Goal: Information Seeking & Learning: Understand process/instructions

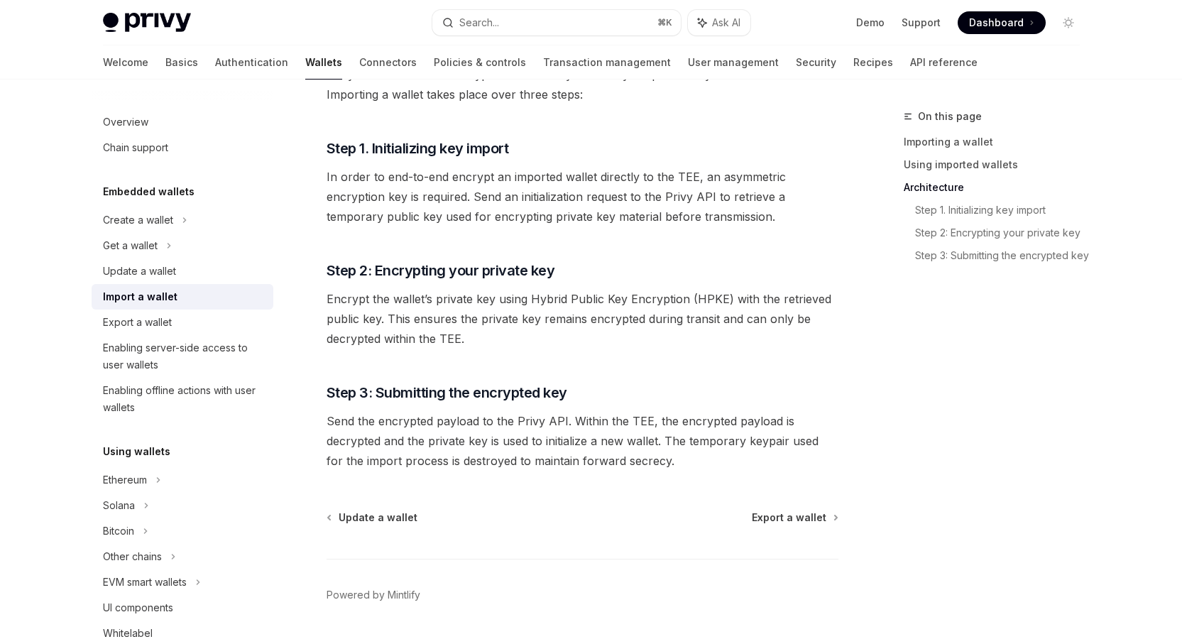
scroll to position [1065, 0]
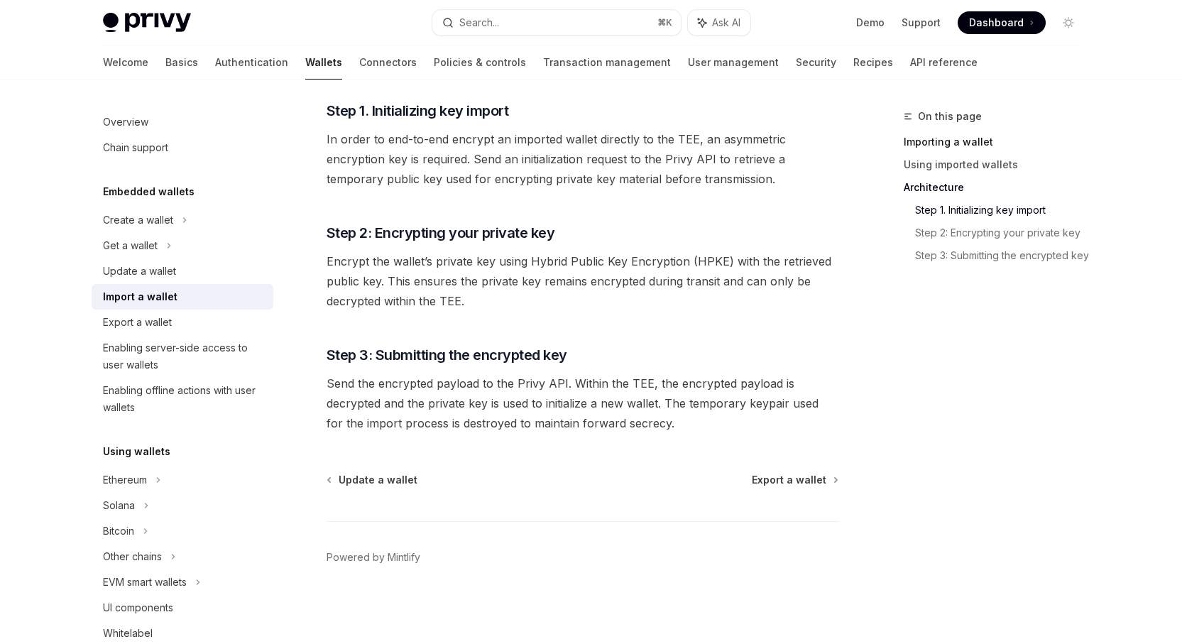
click at [947, 143] on link "Importing a wallet" at bounding box center [997, 142] width 187 height 23
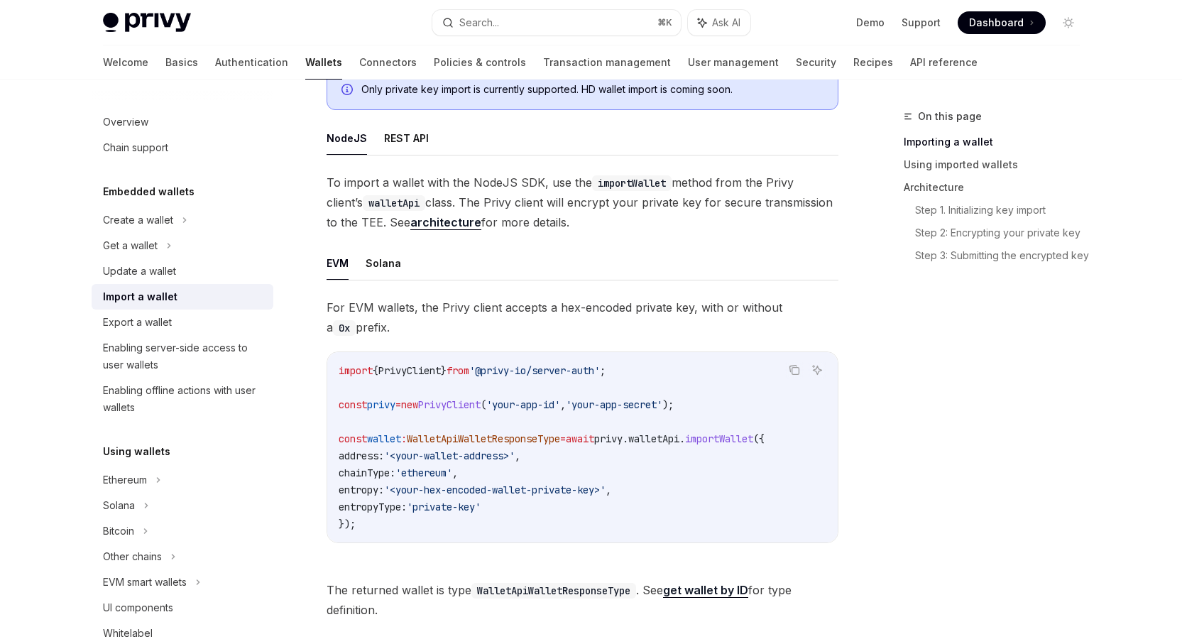
scroll to position [199, 0]
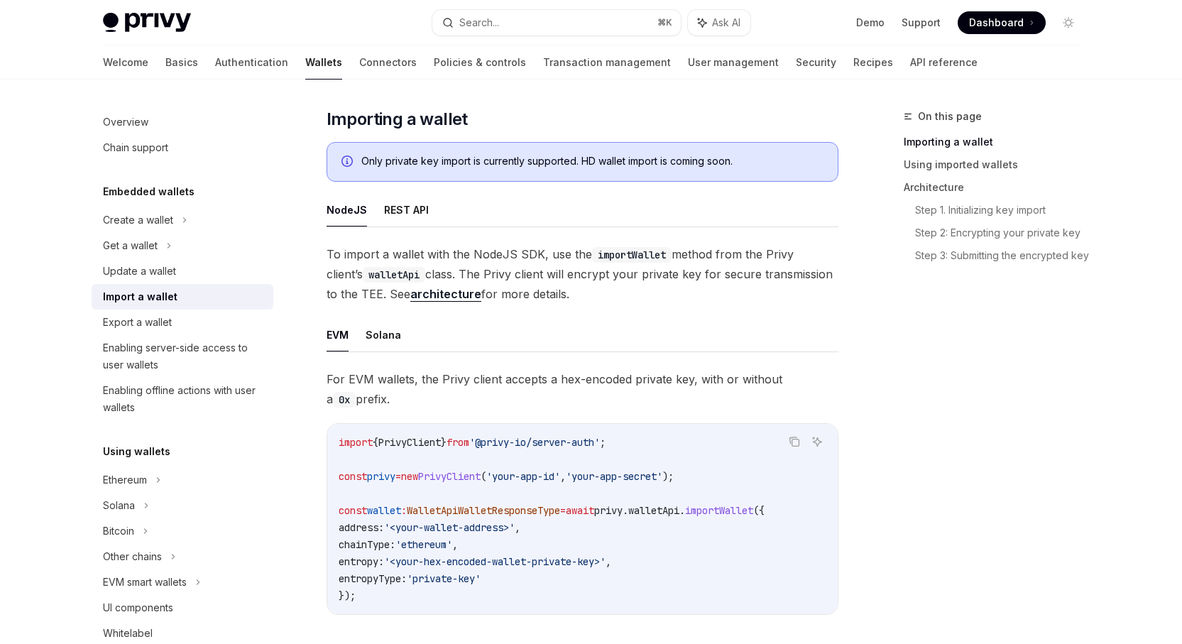
click at [414, 298] on link "architecture" at bounding box center [445, 294] width 71 height 15
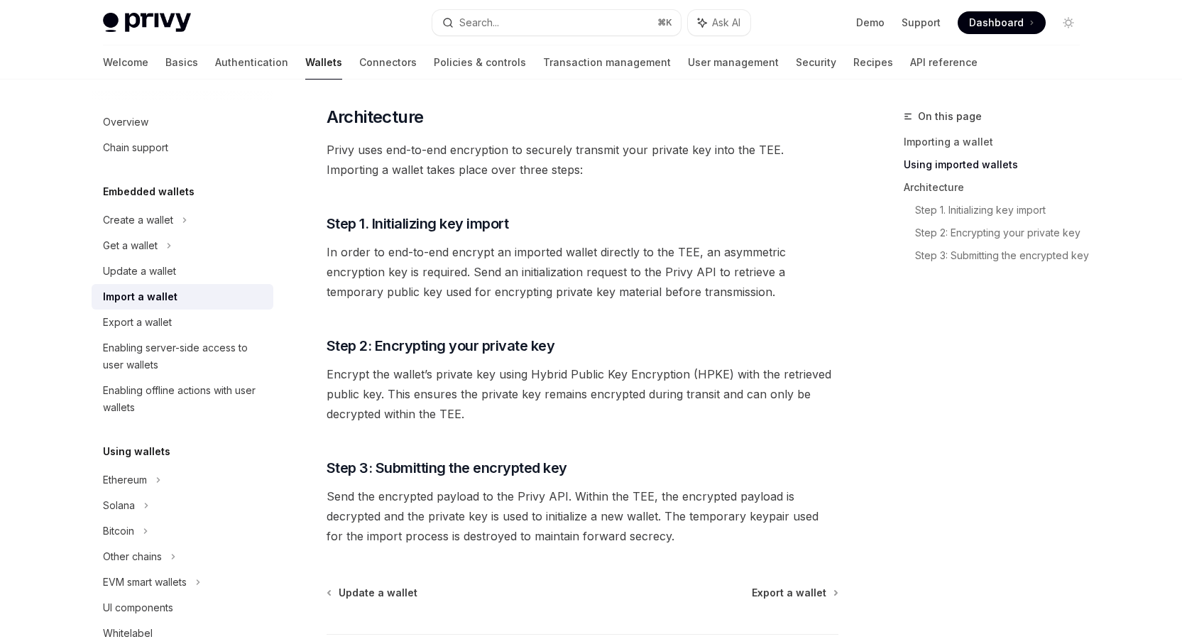
scroll to position [950, 0]
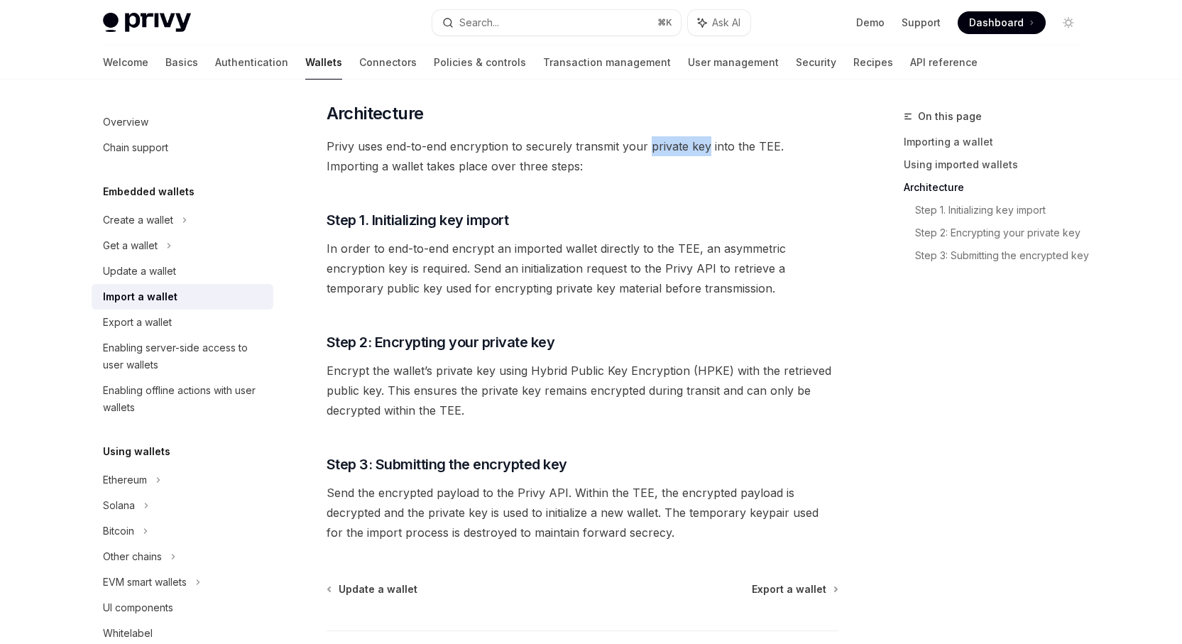
drag, startPoint x: 648, startPoint y: 153, endPoint x: 704, endPoint y: 153, distance: 56.8
click at [704, 153] on span "Privy uses end-to-end encryption to securely transmit your private key into the…" at bounding box center [583, 156] width 512 height 40
copy span "private key"
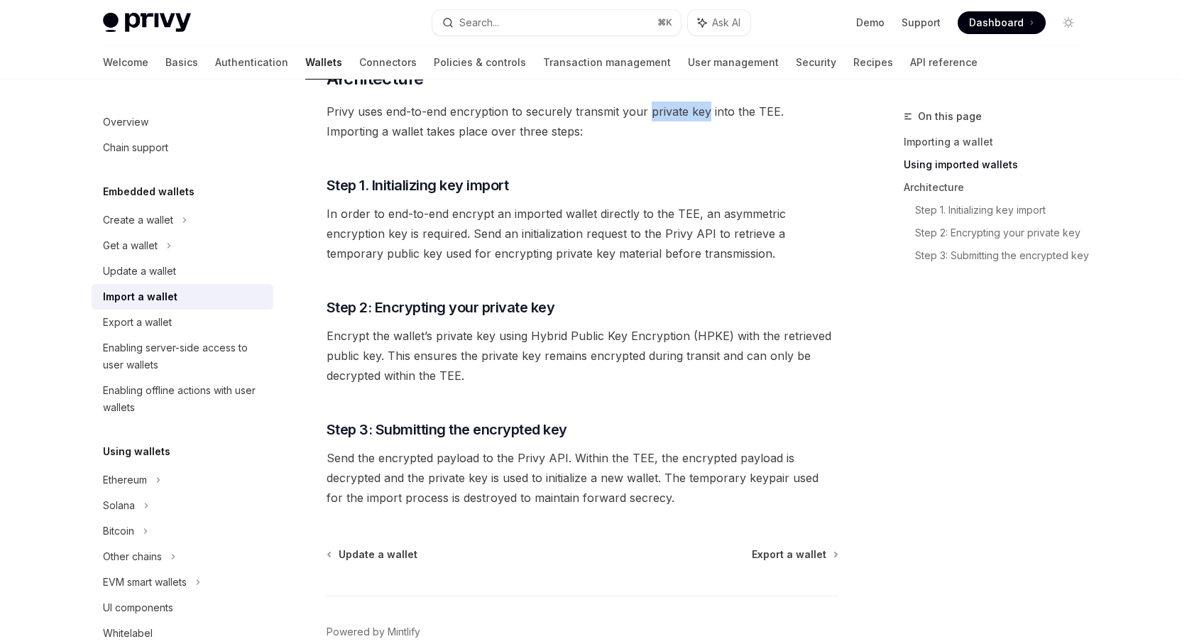
scroll to position [1043, 0]
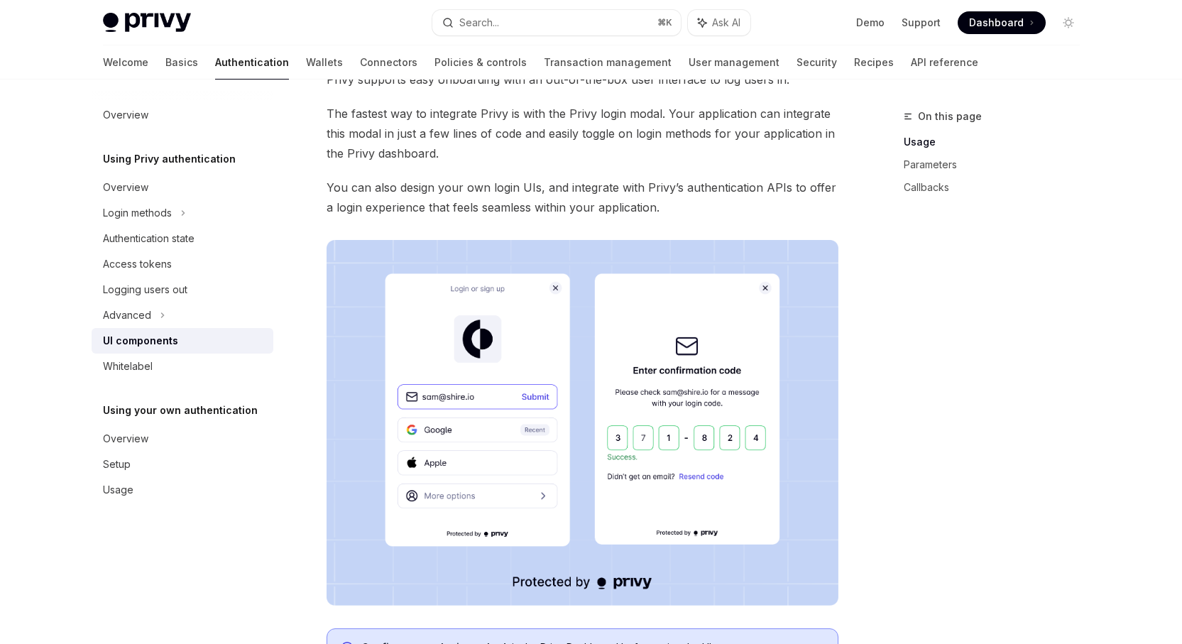
scroll to position [94, 0]
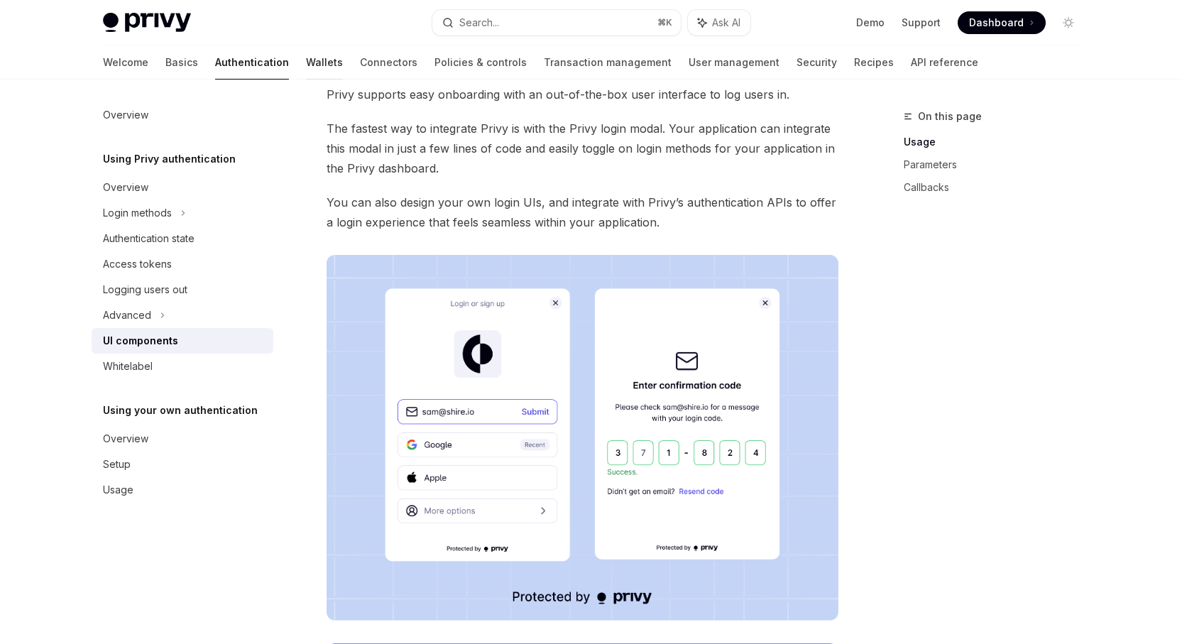
click at [306, 59] on link "Wallets" at bounding box center [324, 62] width 37 height 34
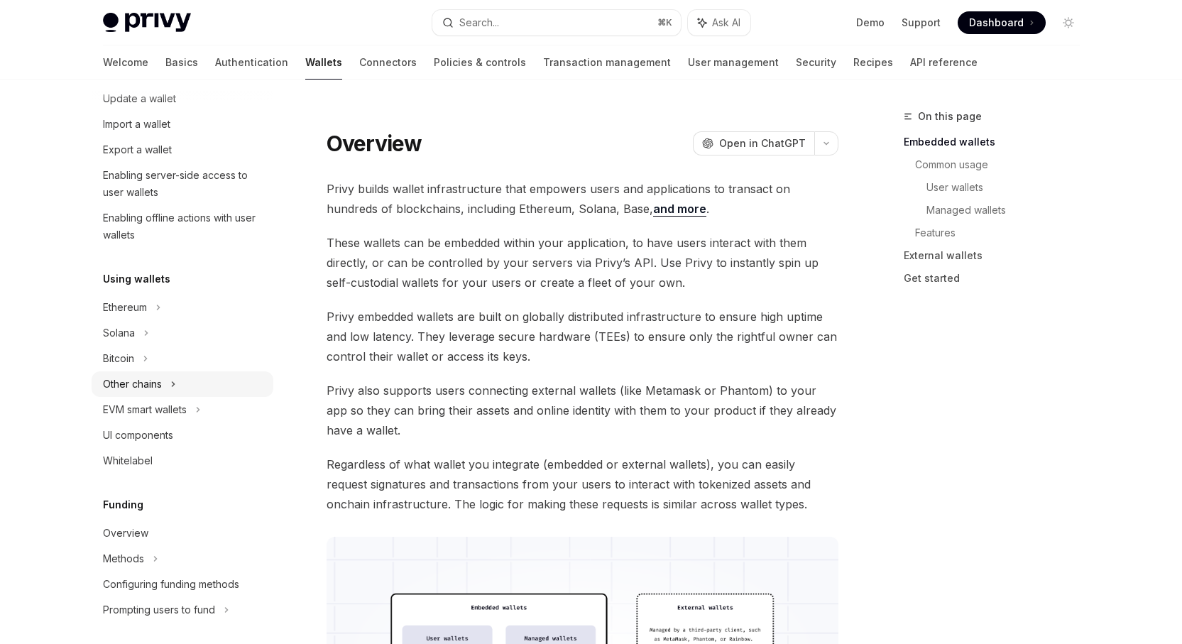
scroll to position [201, 0]
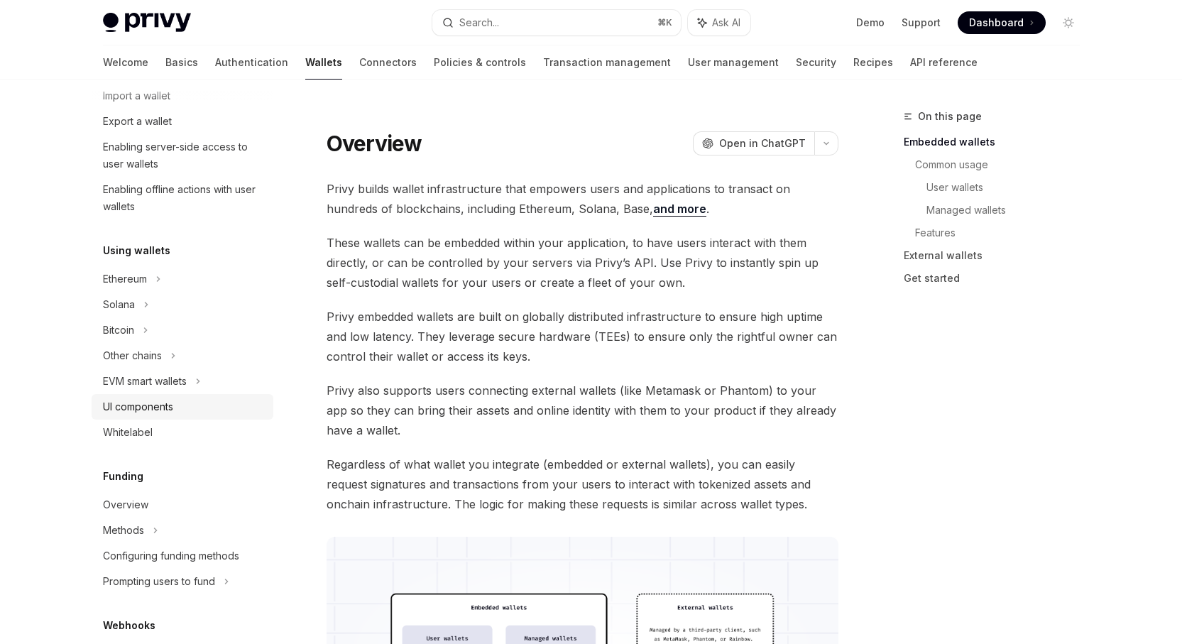
click at [146, 407] on div "UI components" at bounding box center [138, 406] width 70 height 17
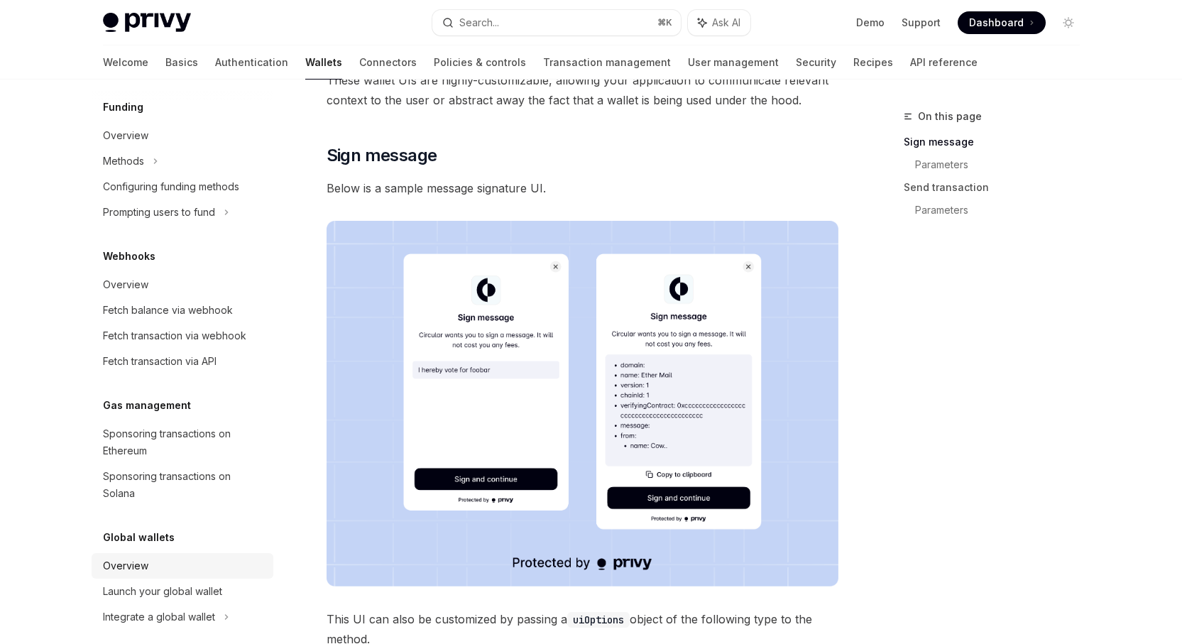
scroll to position [584, 0]
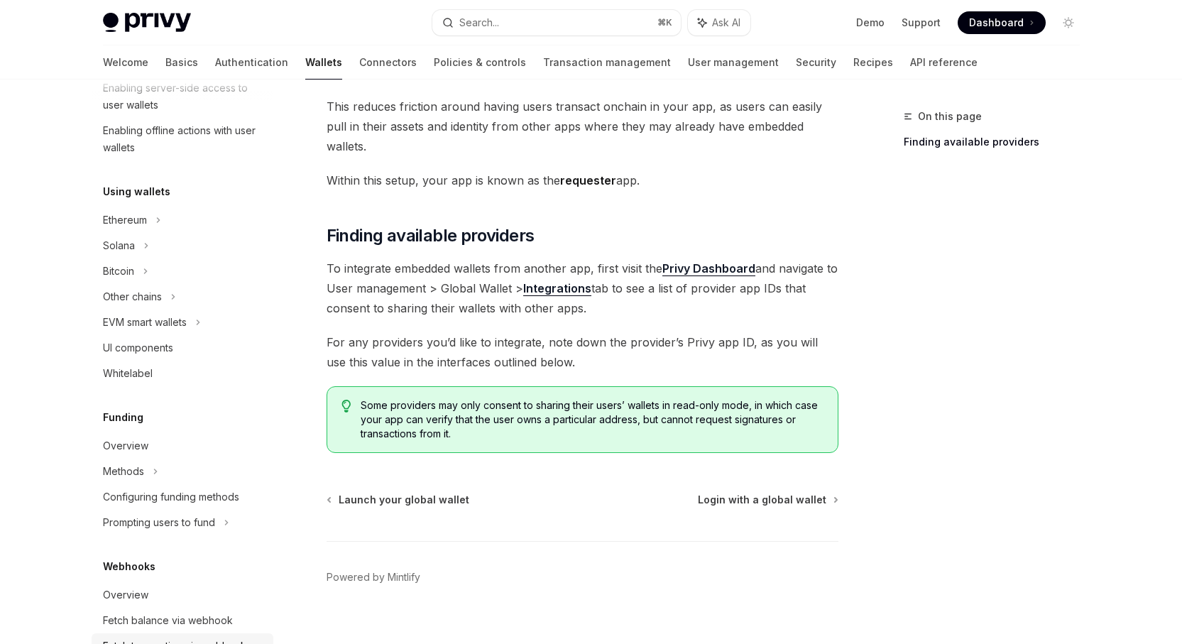
scroll to position [258, 0]
click at [143, 353] on div "UI components" at bounding box center [138, 349] width 70 height 17
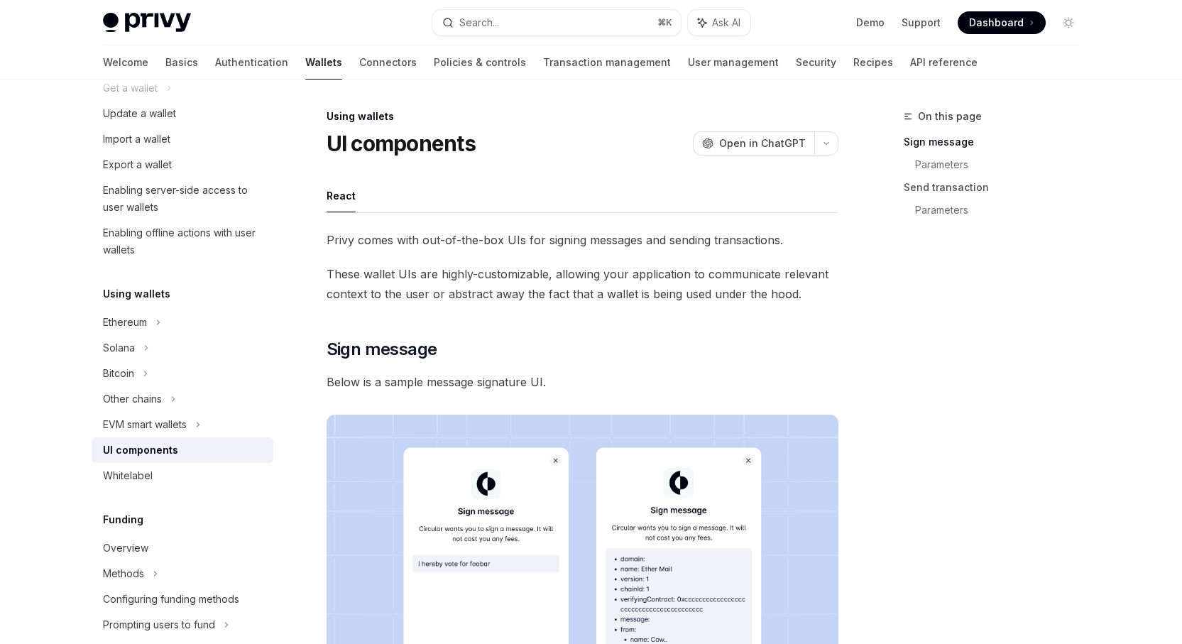
scroll to position [67, 0]
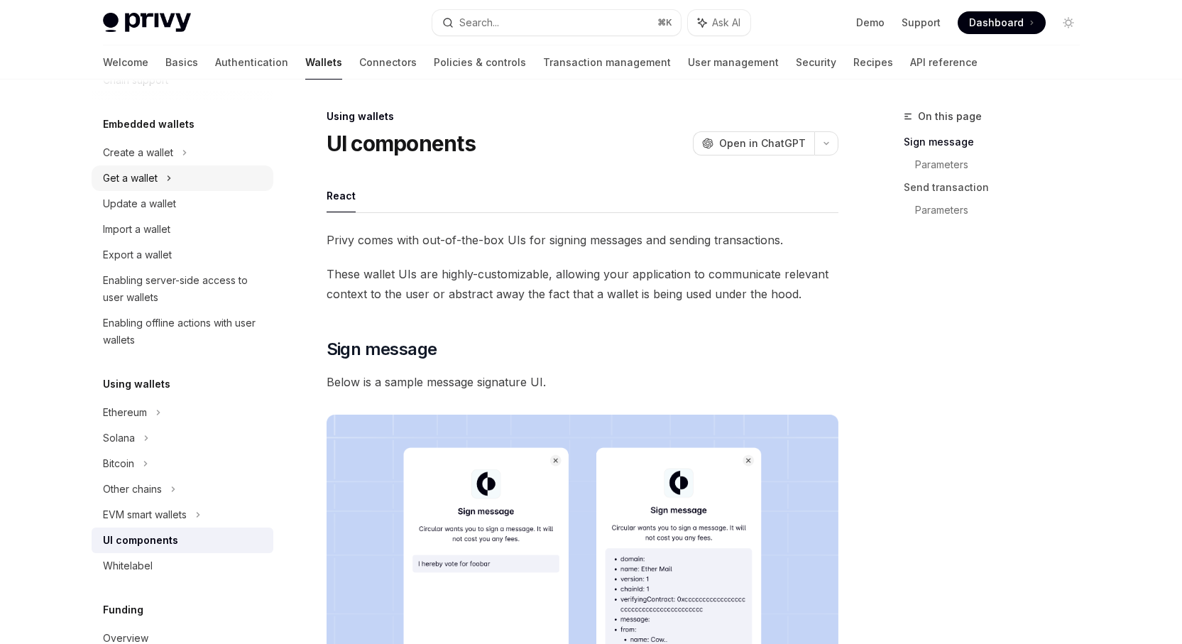
click at [152, 180] on div "Get a wallet" at bounding box center [130, 178] width 55 height 17
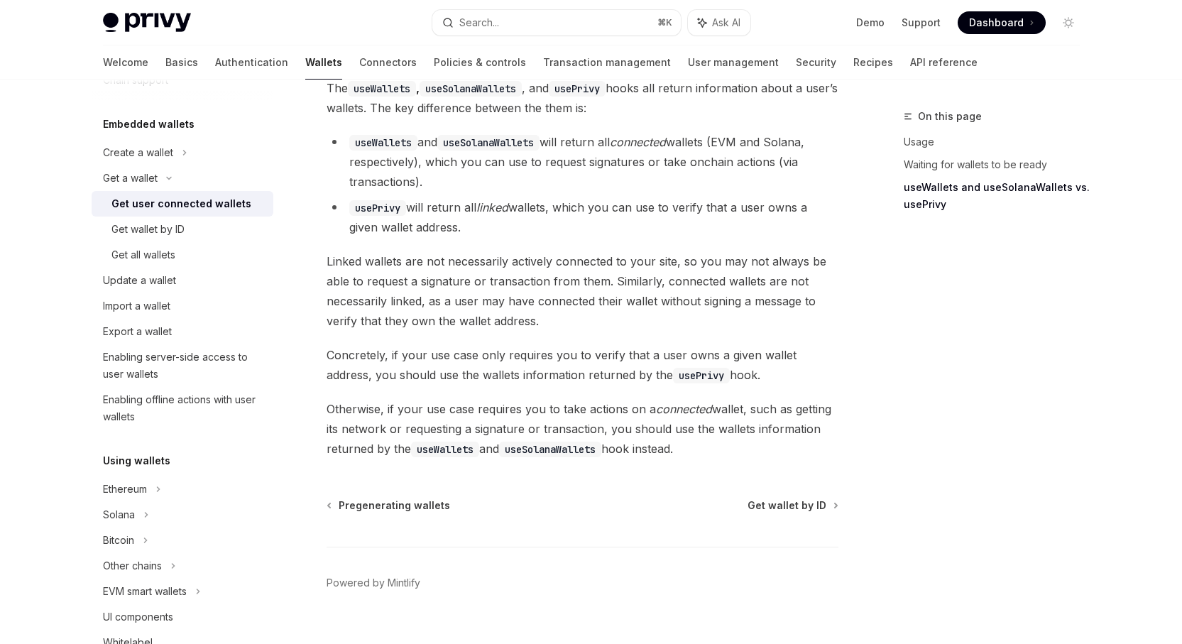
scroll to position [1267, 0]
click at [137, 300] on div "Import a wallet" at bounding box center [136, 306] width 67 height 17
type textarea "*"
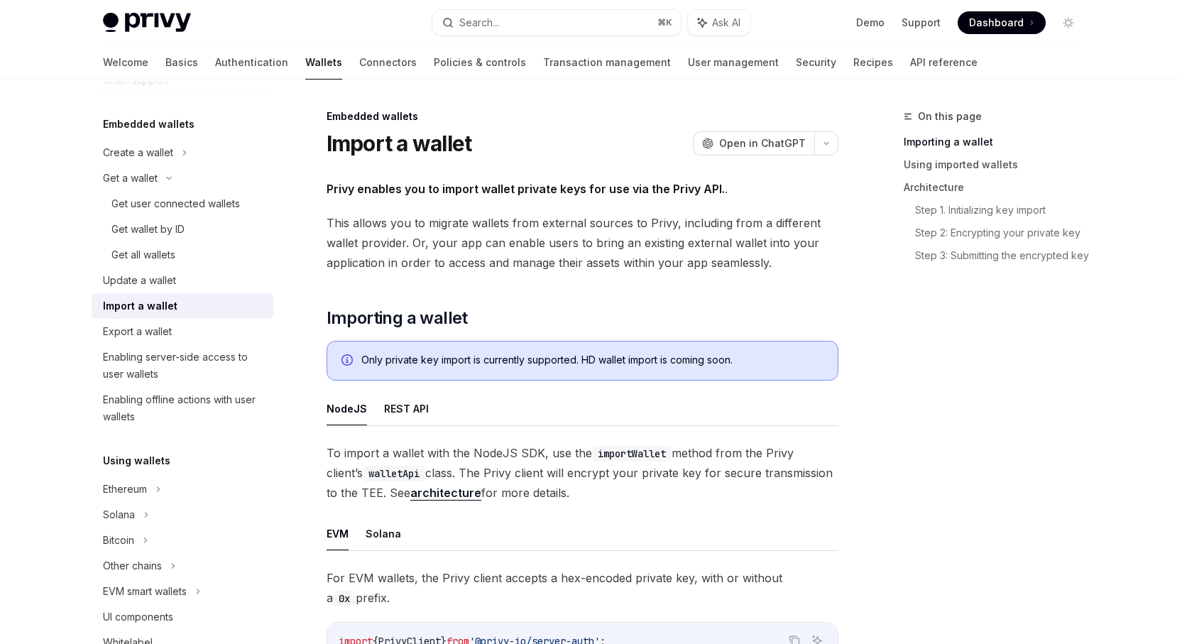
click at [408, 360] on div "Only private key import is currently supported. HD wallet import is coming soon." at bounding box center [592, 361] width 462 height 16
click at [388, 362] on div "Only private key import is currently supported. HD wallet import is coming soon." at bounding box center [592, 361] width 462 height 16
click at [582, 361] on div "Only private key import is currently supported. HD wallet import is coming soon." at bounding box center [592, 361] width 462 height 16
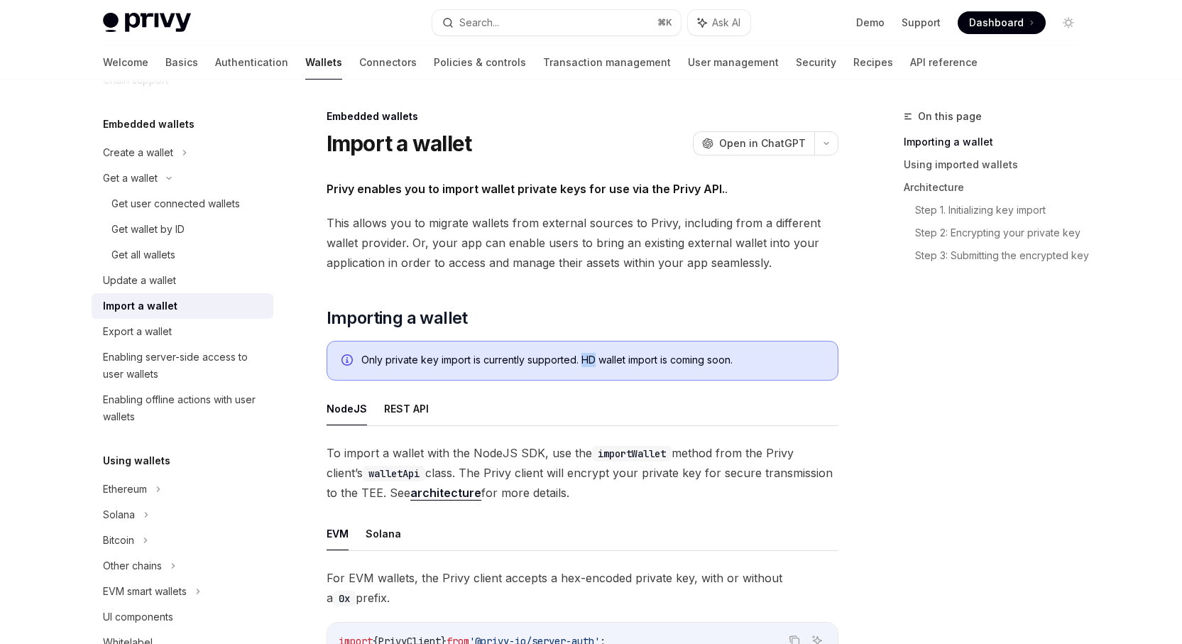
click at [582, 361] on div "Only private key import is currently supported. HD wallet import is coming soon." at bounding box center [592, 361] width 462 height 16
click at [547, 361] on div "Only private key import is currently supported. HD wallet import is coming soon." at bounding box center [592, 361] width 462 height 16
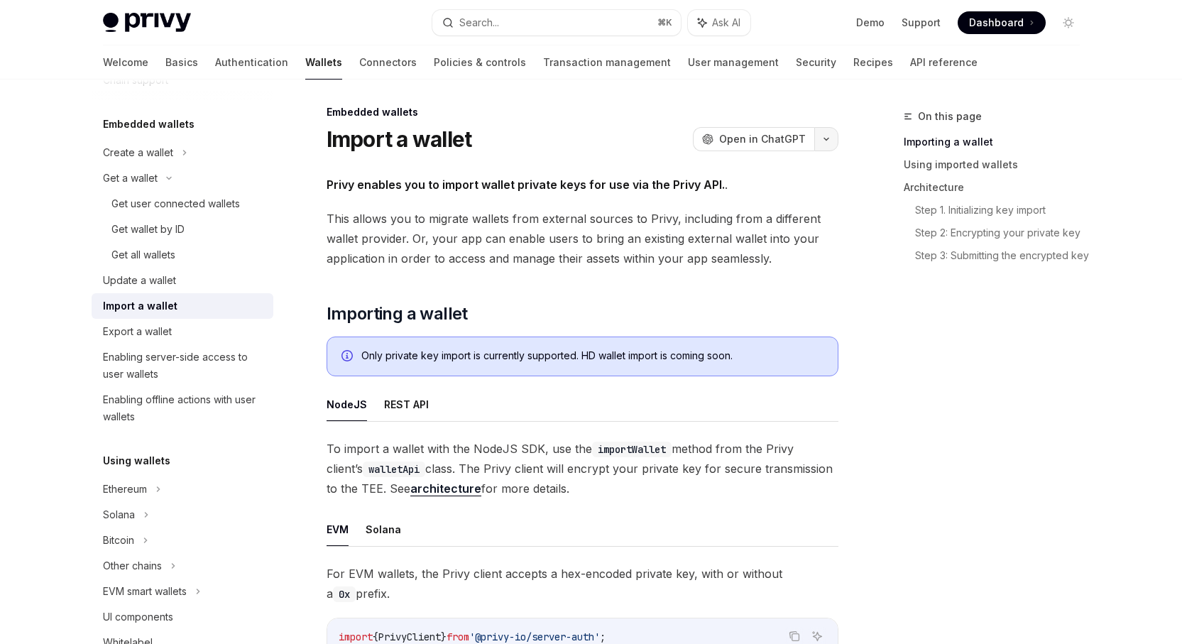
click at [830, 143] on button "button" at bounding box center [826, 139] width 24 height 24
click at [829, 138] on icon "button" at bounding box center [826, 139] width 17 height 6
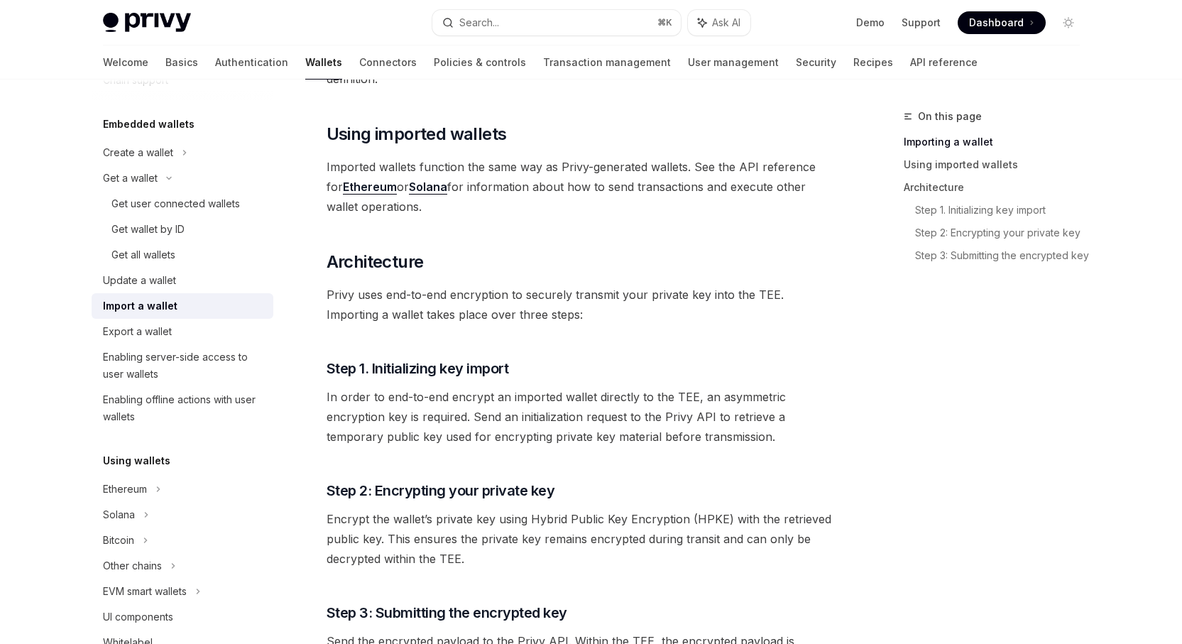
scroll to position [804, 0]
